Goal: Check status: Check status

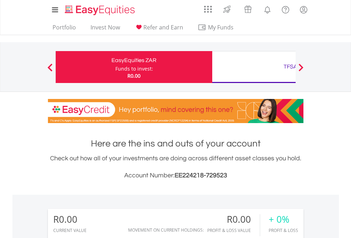
scroll to position [68, 111]
click at [115, 67] on div "Funds to invest:" at bounding box center [134, 68] width 38 height 7
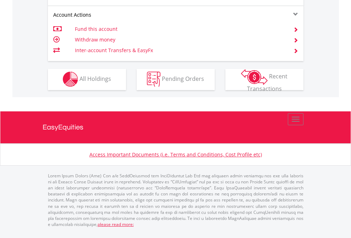
scroll to position [663, 0]
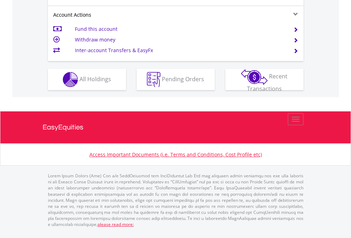
scroll to position [694, 0]
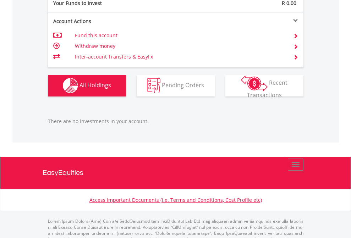
scroll to position [702, 0]
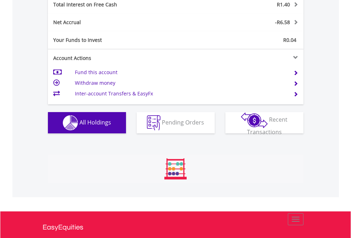
scroll to position [68, 111]
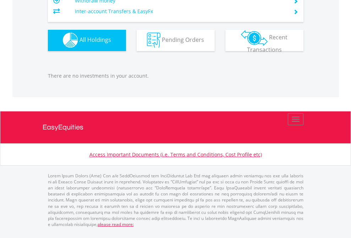
scroll to position [68, 111]
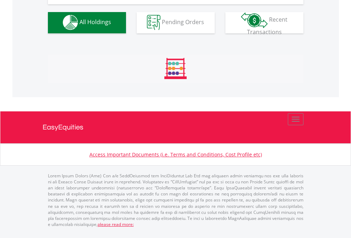
scroll to position [702, 0]
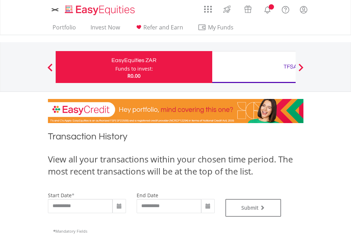
type input "**********"
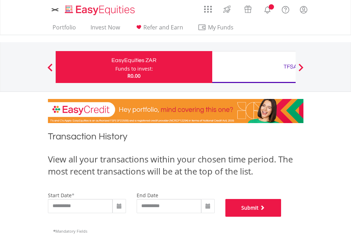
click at [281, 217] on button "Submit" at bounding box center [253, 208] width 56 height 18
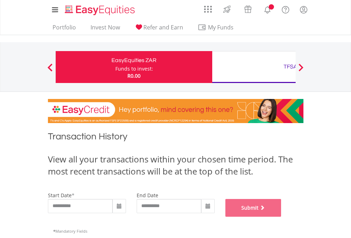
scroll to position [288, 0]
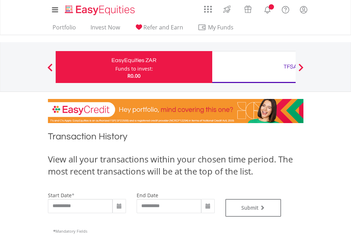
click at [254, 67] on div "TFSA" at bounding box center [290, 67] width 148 height 10
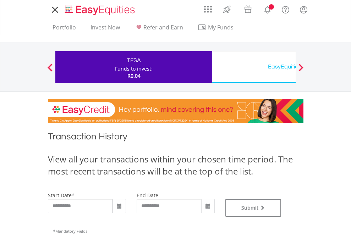
scroll to position [288, 0]
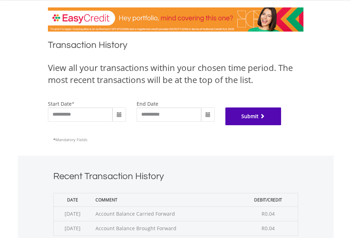
click at [281, 125] on button "Submit" at bounding box center [253, 116] width 56 height 18
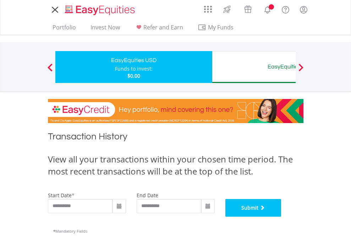
click at [281, 217] on button "Submit" at bounding box center [253, 208] width 56 height 18
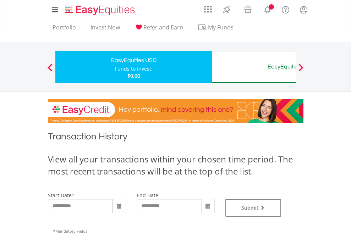
click at [254, 67] on div "EasyEquities AUD" at bounding box center [290, 67] width 148 height 10
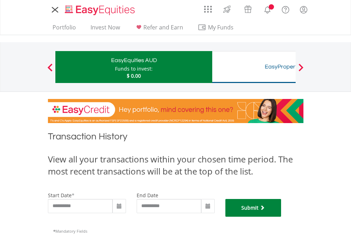
click at [281, 217] on button "Submit" at bounding box center [253, 208] width 56 height 18
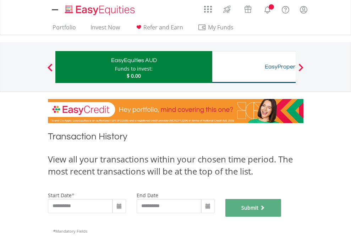
scroll to position [288, 0]
